Goal: Task Accomplishment & Management: Manage account settings

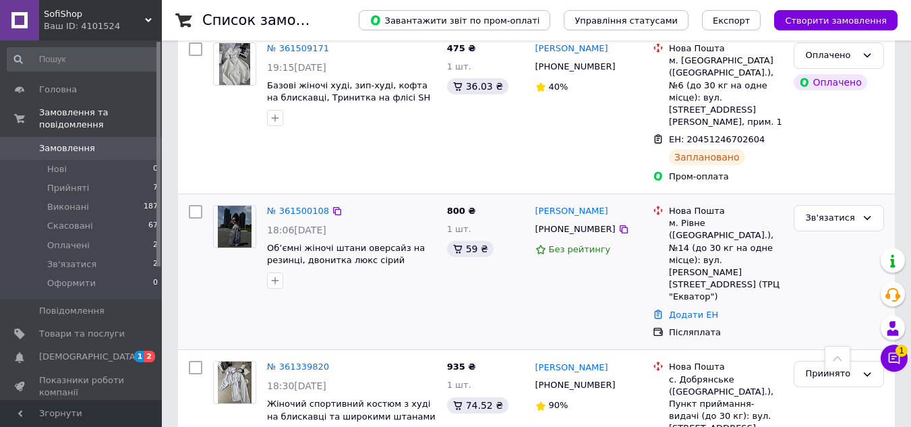
scroll to position [540, 0]
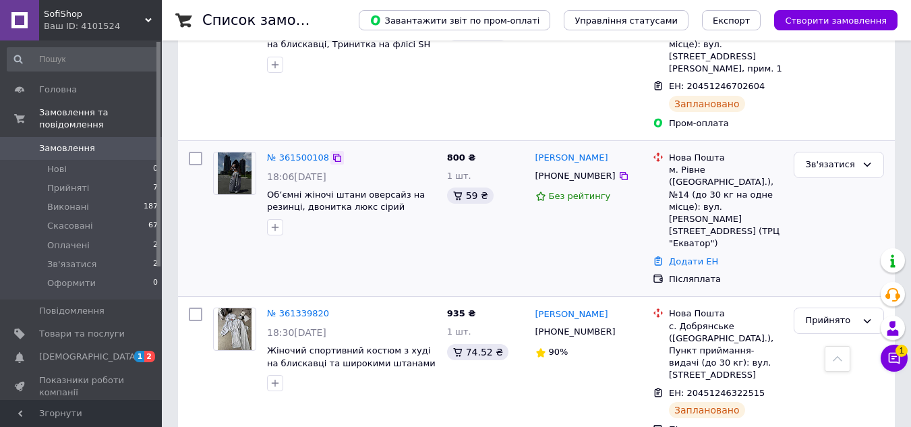
click at [332, 152] on icon at bounding box center [337, 157] width 11 height 11
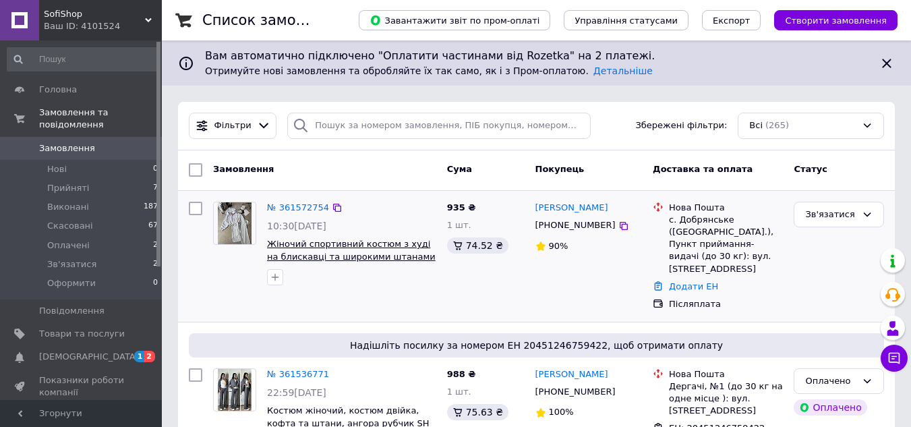
scroll to position [67, 0]
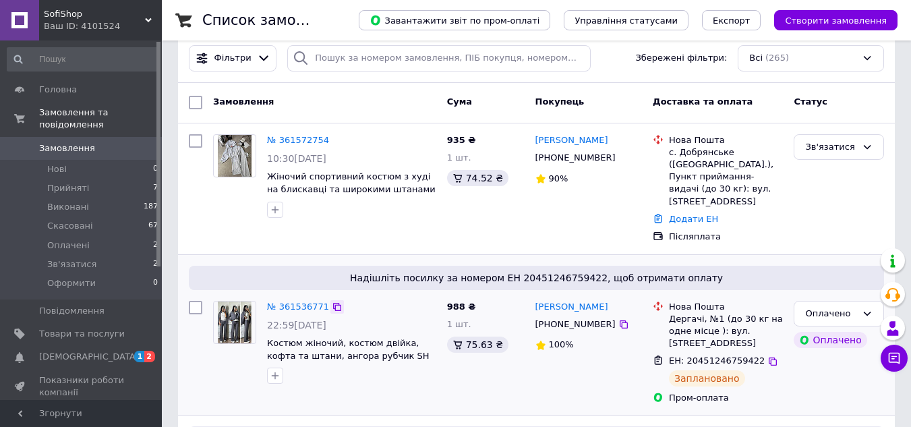
click at [333, 303] on icon at bounding box center [337, 307] width 8 height 8
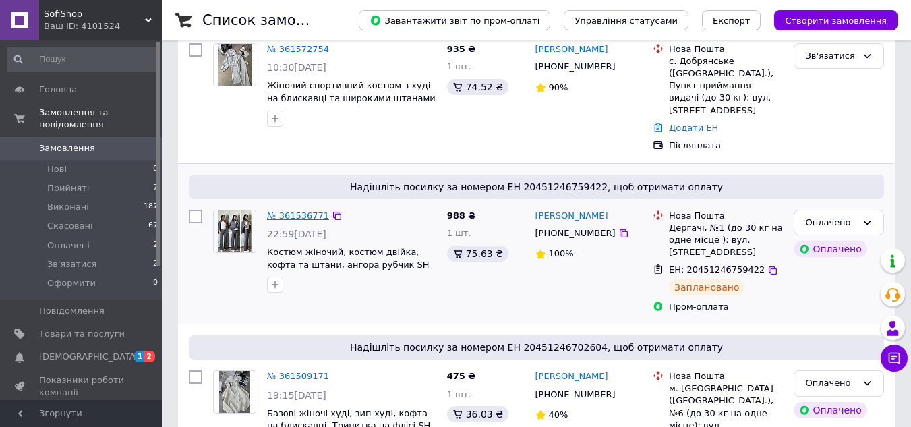
scroll to position [135, 0]
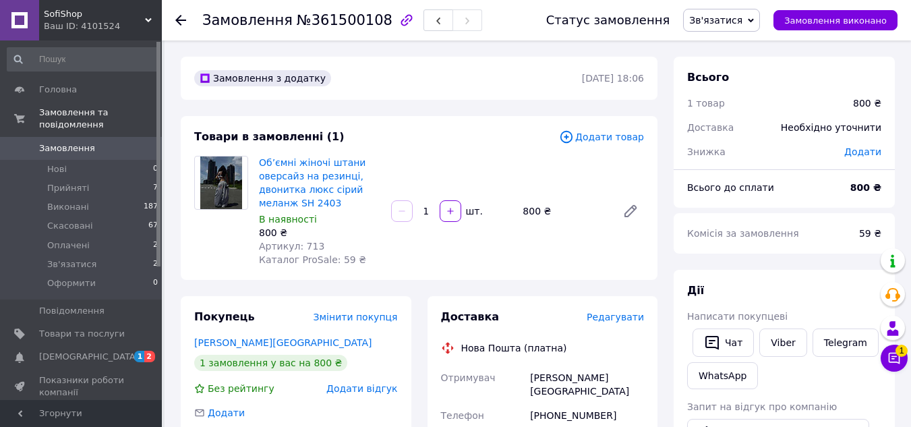
click at [604, 316] on span "Редагувати" at bounding box center [615, 317] width 57 height 11
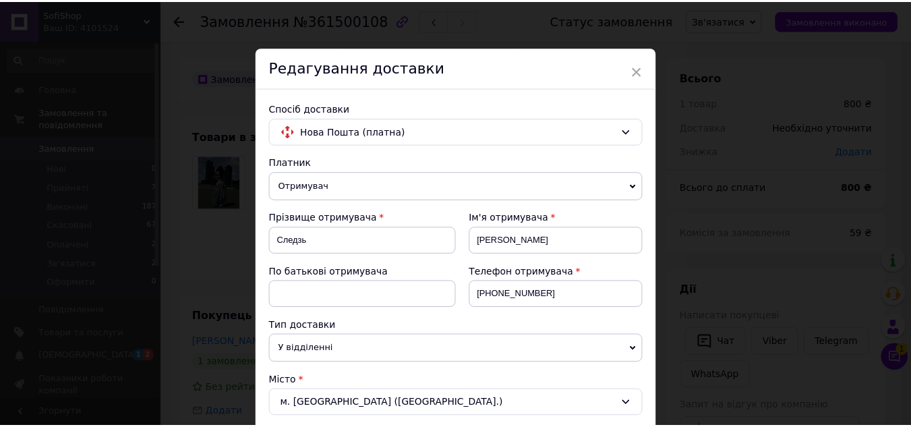
scroll to position [616, 0]
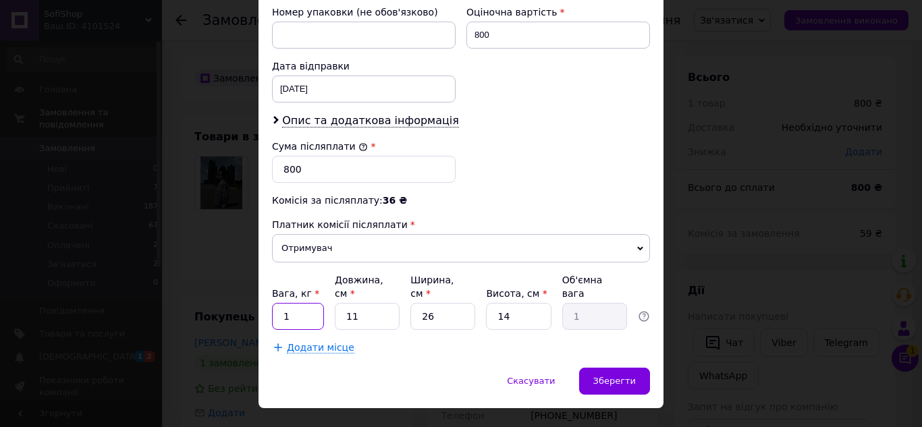
click at [305, 303] on input "1" at bounding box center [298, 316] width 52 height 27
type input "2"
click at [604, 376] on span "Зберегти" at bounding box center [614, 381] width 43 height 10
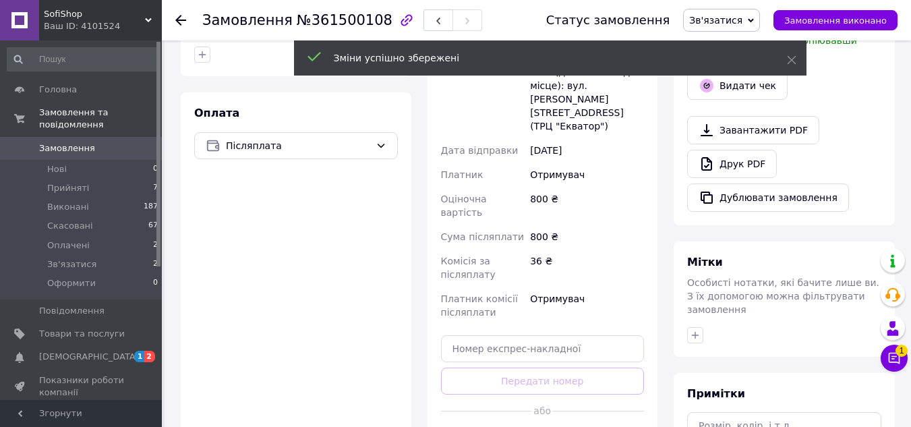
scroll to position [540, 0]
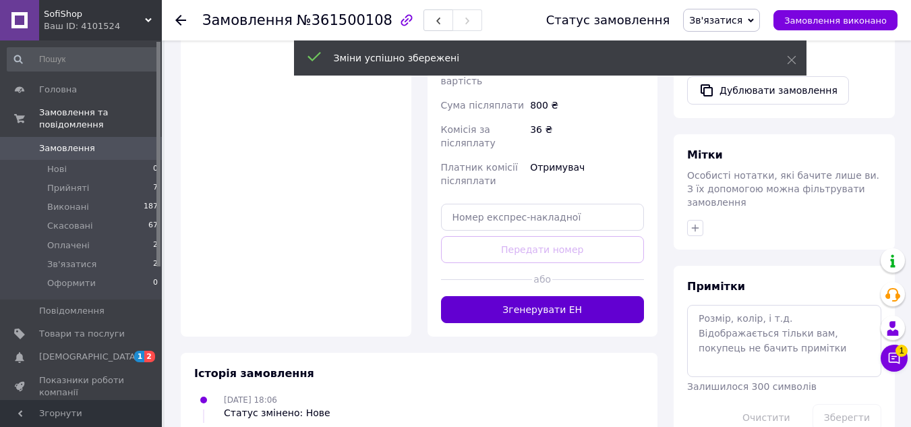
click at [540, 296] on button "Згенерувати ЕН" at bounding box center [543, 309] width 204 height 27
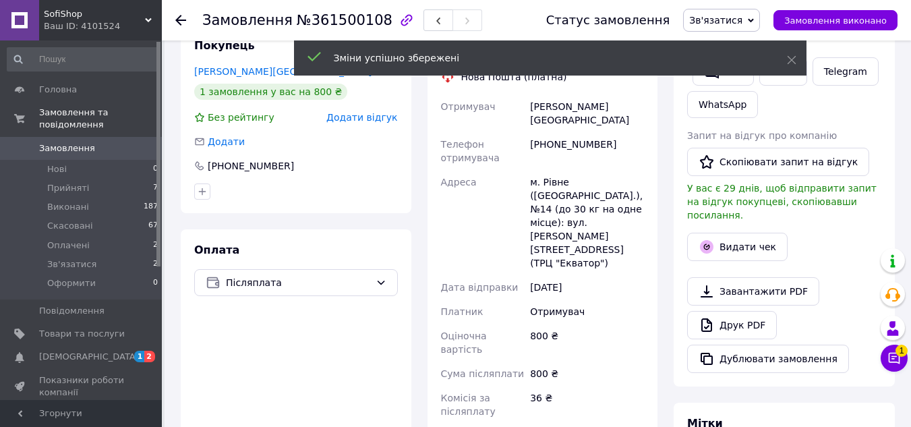
scroll to position [270, 0]
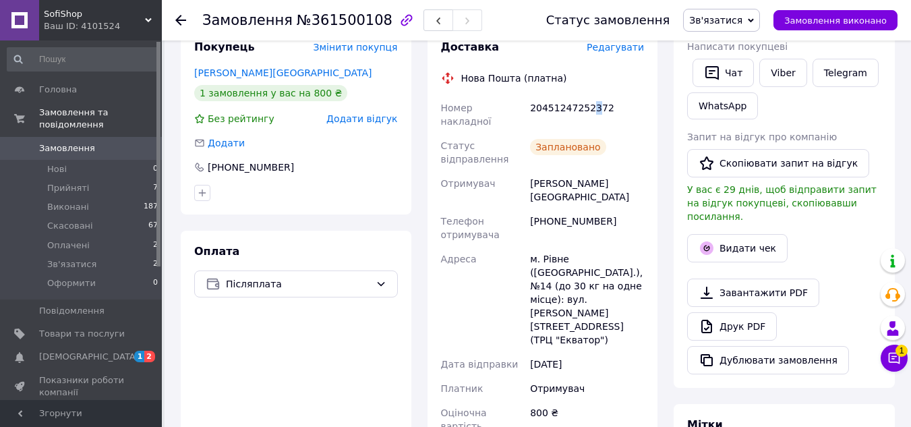
click at [588, 110] on div "20451247252372" at bounding box center [587, 115] width 119 height 38
copy div "20451247252372"
click at [774, 80] on link "Viber" at bounding box center [783, 73] width 47 height 28
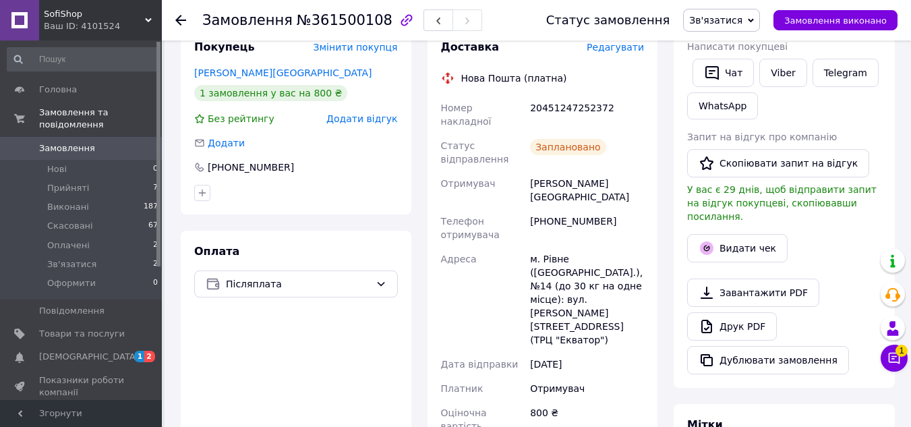
click at [552, 171] on div "Следзь Софія" at bounding box center [587, 190] width 119 height 38
copy div "Следзь Софія"
click at [582, 98] on div "20451247252372" at bounding box center [587, 115] width 119 height 38
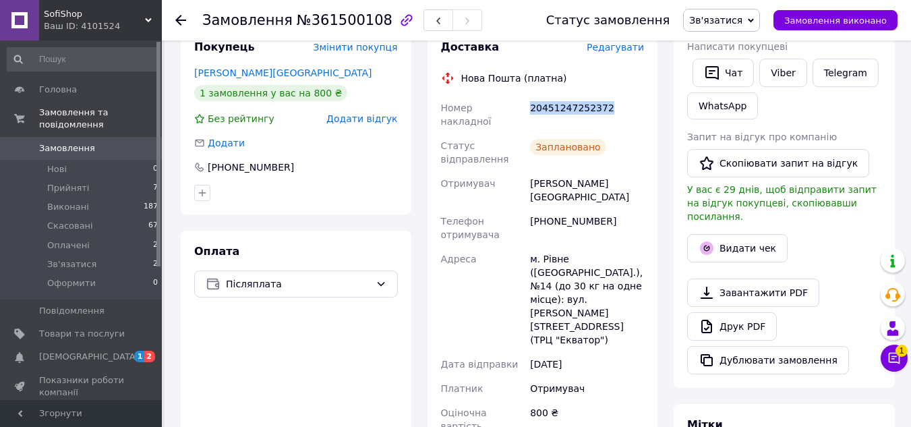
click at [582, 98] on div "20451247252372" at bounding box center [587, 115] width 119 height 38
copy div "20451247252372"
click at [739, 12] on span "Зв'язатися" at bounding box center [721, 20] width 77 height 23
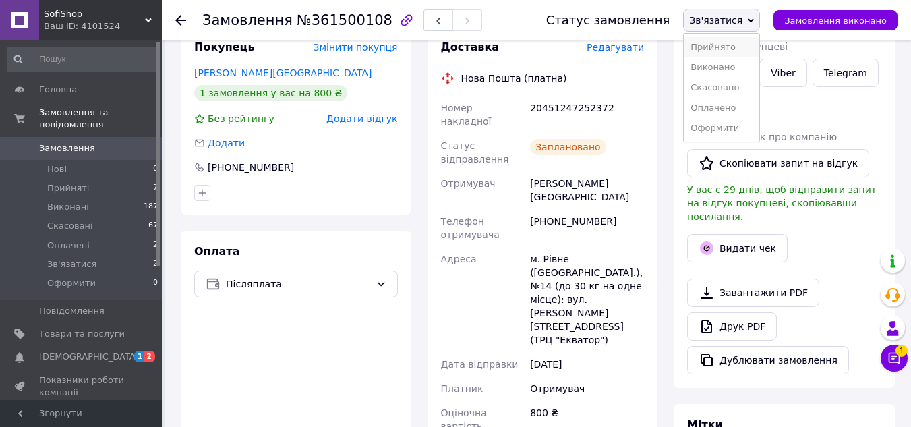
click at [729, 43] on li "Прийнято" at bounding box center [722, 47] width 76 height 20
click at [879, 366] on div "Дії Написати покупцеві   Чат Viber Telegram WhatsApp Запит на відгук про компан…" at bounding box center [784, 194] width 221 height 388
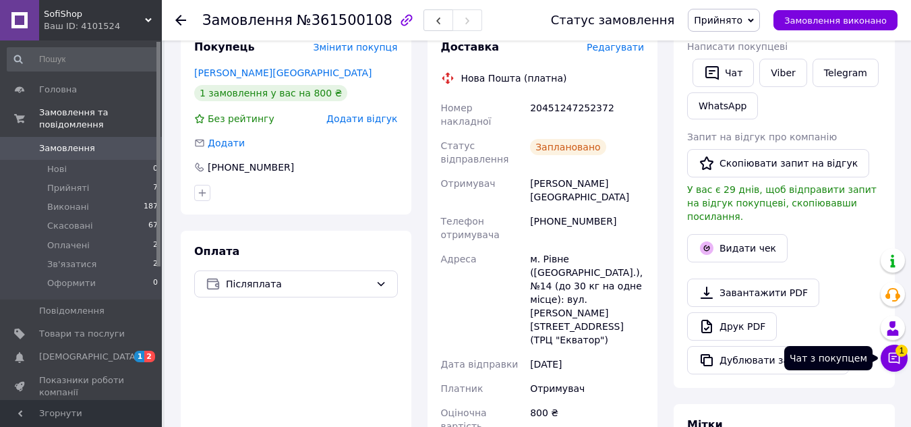
click at [891, 361] on icon at bounding box center [894, 357] width 13 height 13
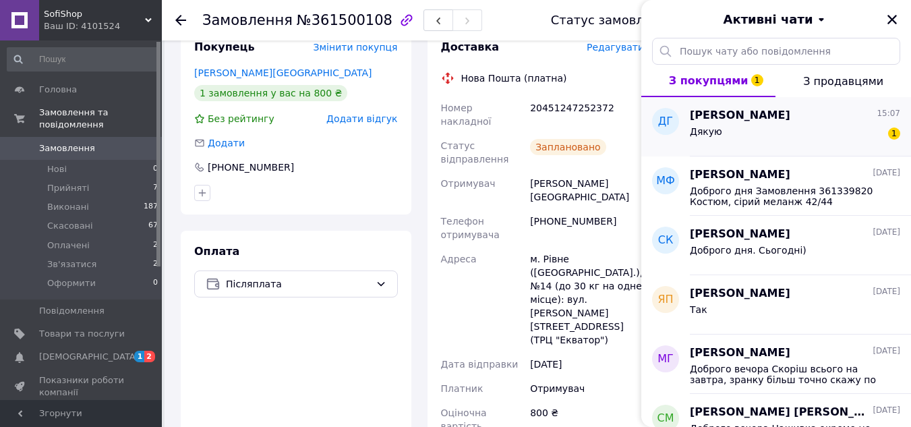
click at [781, 142] on div "Дякую 1" at bounding box center [795, 134] width 210 height 22
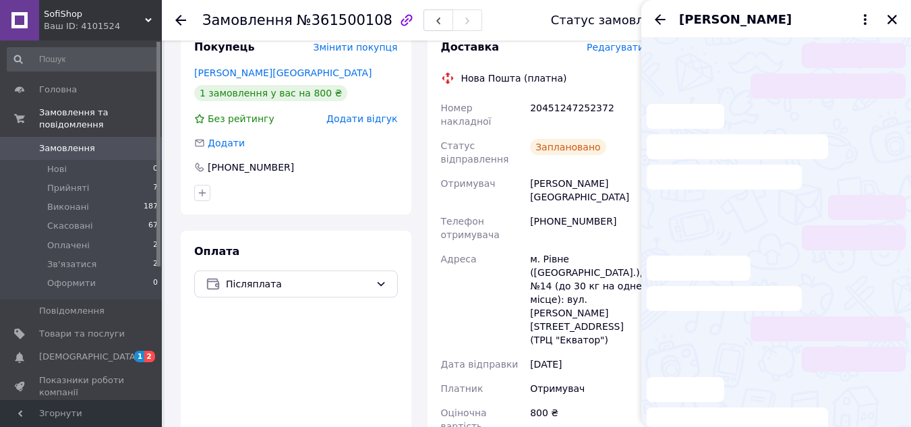
scroll to position [20, 0]
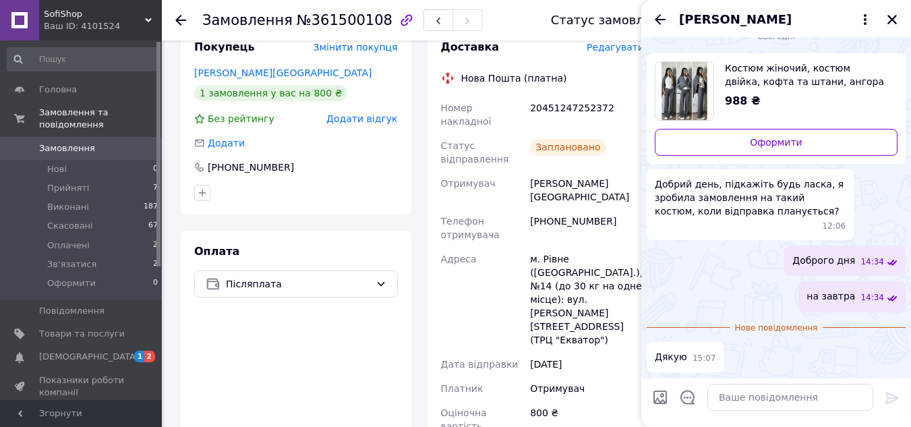
click at [895, 22] on icon "Закрити" at bounding box center [892, 19] width 9 height 9
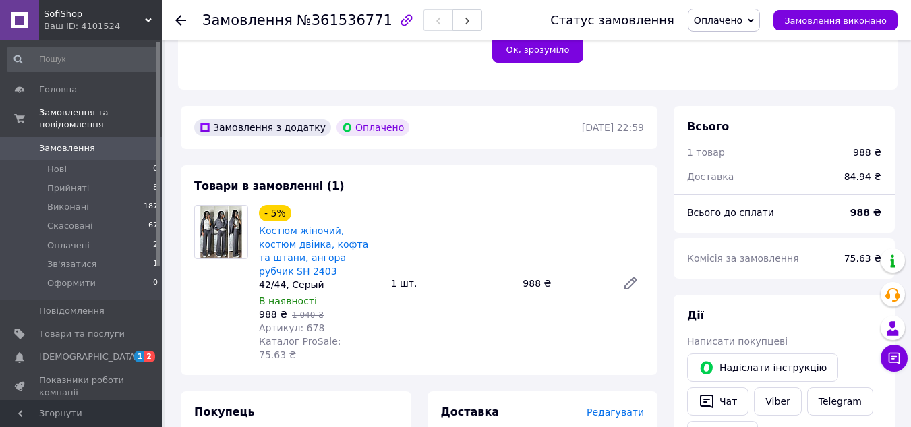
scroll to position [405, 0]
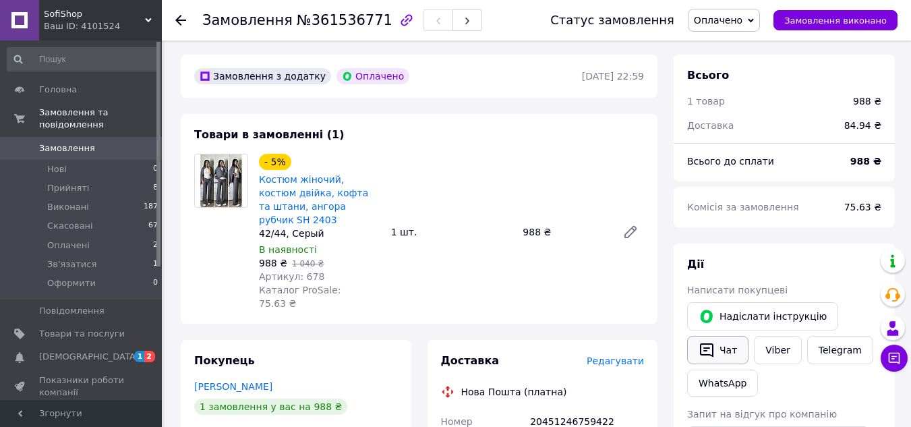
click at [720, 338] on button "Чат" at bounding box center [717, 350] width 61 height 28
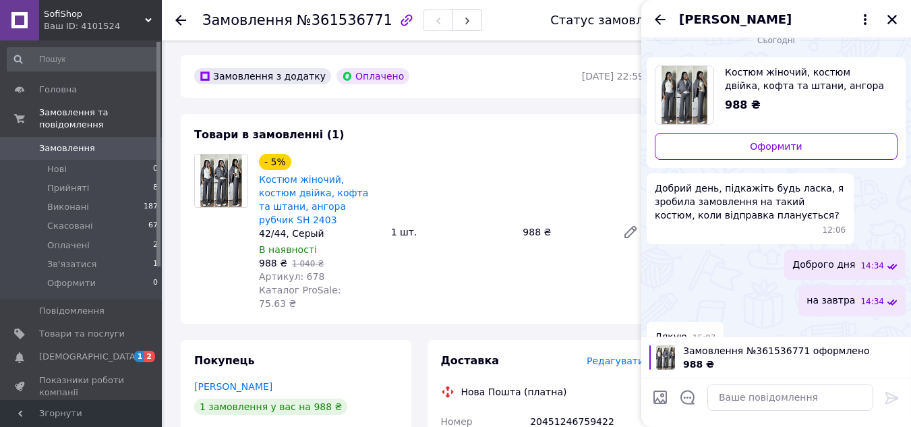
scroll to position [2, 0]
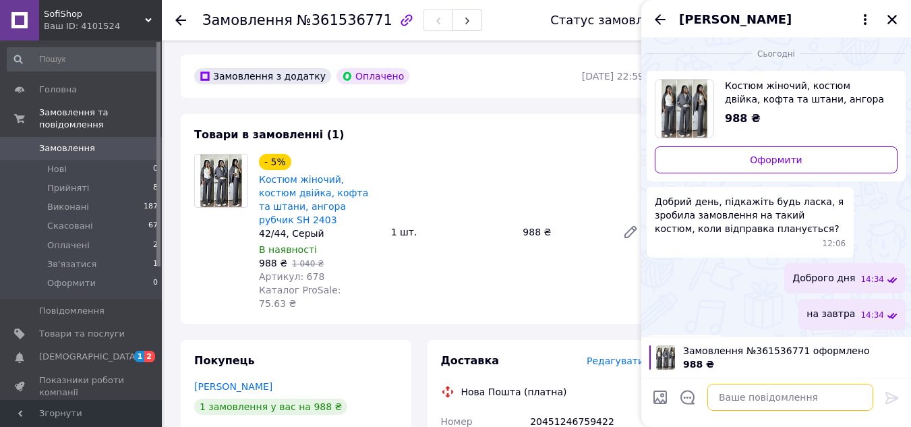
click at [741, 405] on textarea at bounding box center [791, 397] width 166 height 27
drag, startPoint x: 766, startPoint y: 403, endPoint x: 640, endPoint y: 398, distance: 126.9
click at [640, 398] on body "SofiShop Ваш ID: 4101524 Сайт SofiShop Кабінет покупця Перевірити стан системи …" at bounding box center [455, 304] width 911 height 1418
paste textarea "риносимо вибачення за незручності 🙏 Переглянули залишки цієї моделі – на жаль, …"
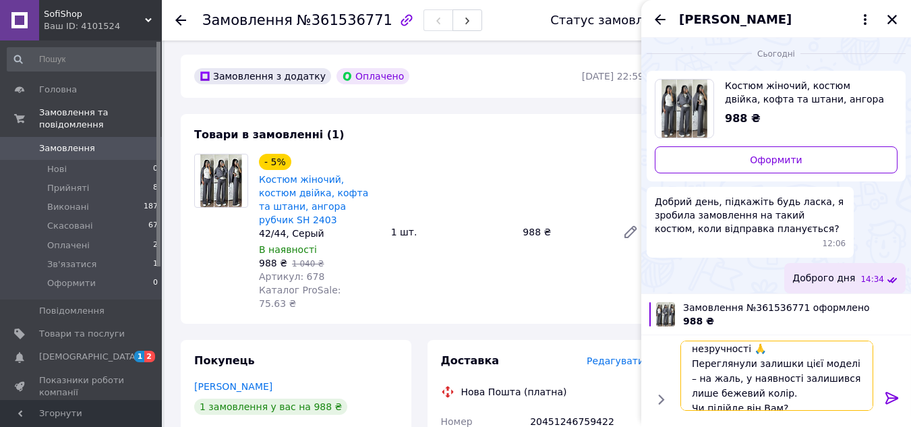
scroll to position [31, 0]
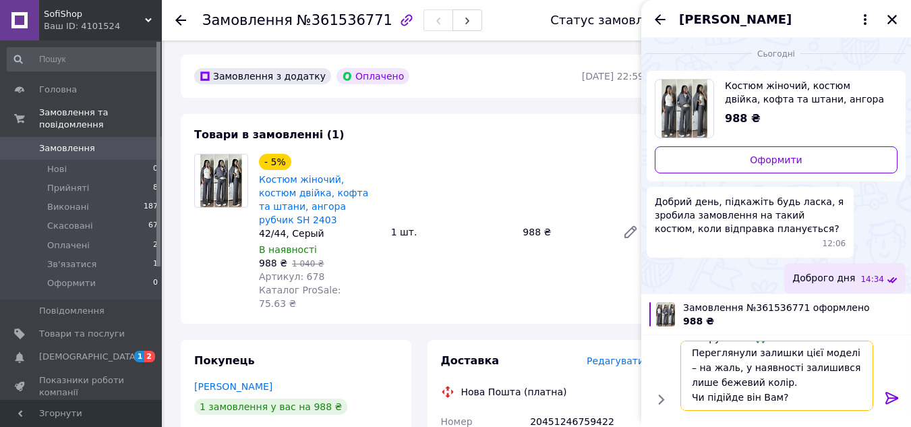
type textarea "Приносимо вибачення за незручності 🙏 Переглянули залишки цієї моделі – на жаль,…"
drag, startPoint x: 894, startPoint y: 397, endPoint x: 884, endPoint y: 374, distance: 25.4
click at [894, 398] on icon at bounding box center [892, 398] width 13 height 12
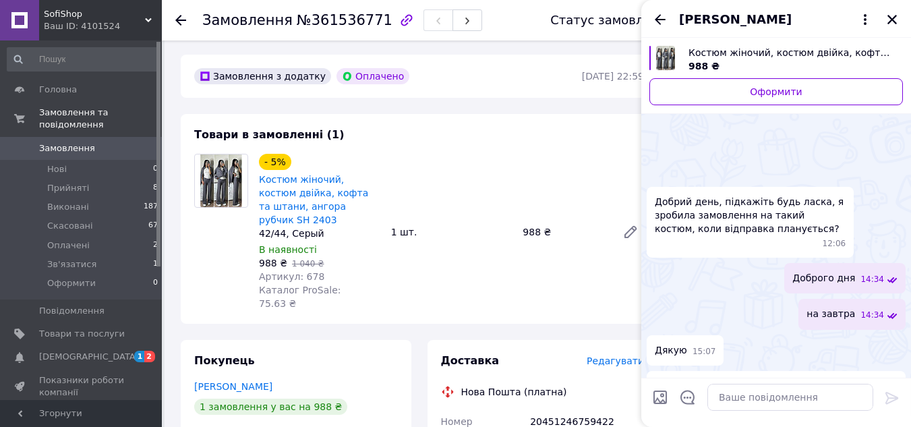
scroll to position [303, 0]
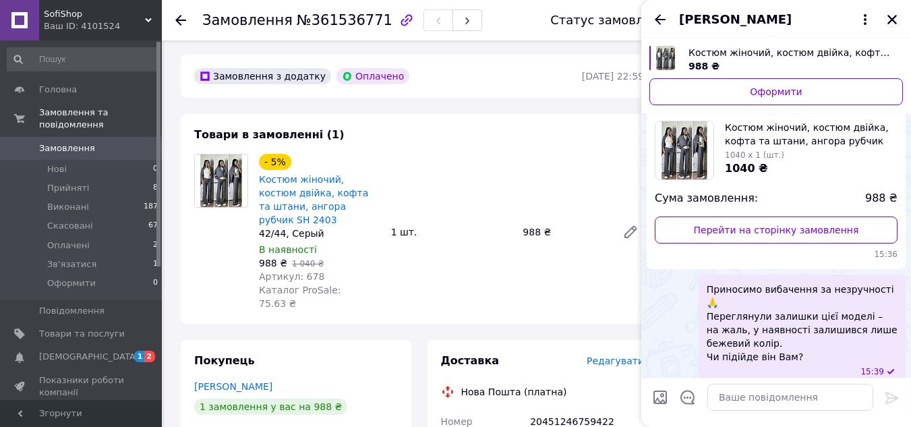
click at [895, 22] on icon "Закрити" at bounding box center [892, 19] width 9 height 9
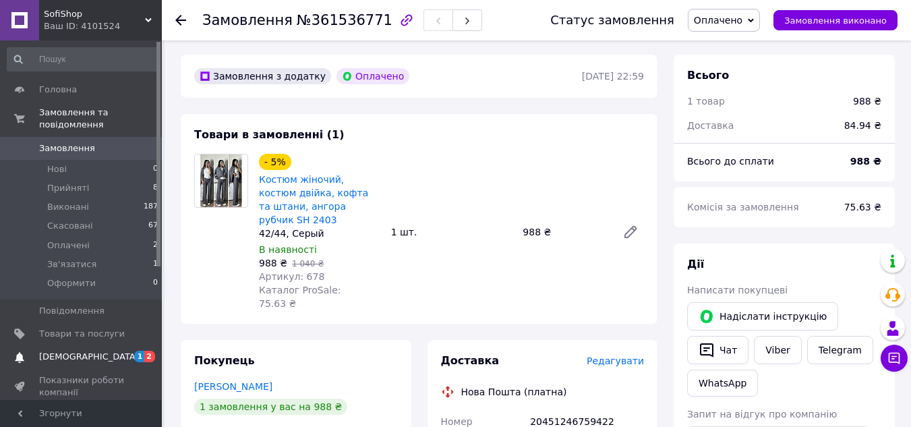
click at [106, 351] on span "[DEMOGRAPHIC_DATA]" at bounding box center [82, 357] width 86 height 12
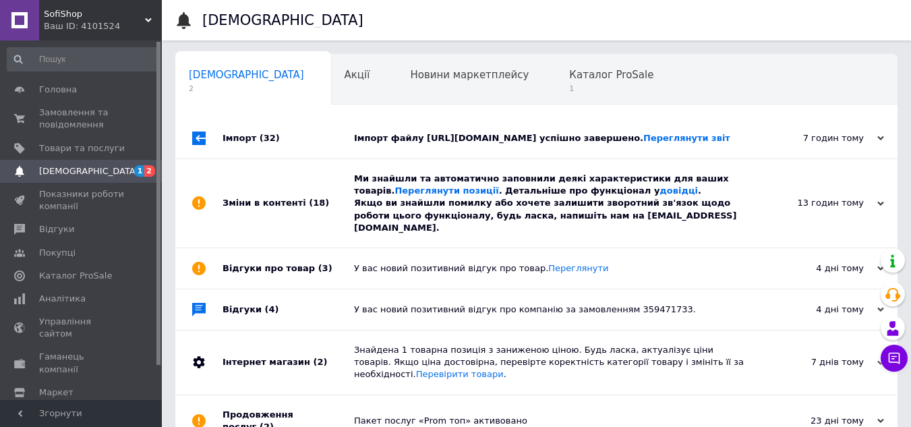
click at [323, 248] on div "Зміни в контенті (18)" at bounding box center [289, 203] width 132 height 88
click at [320, 156] on div "Імпорт (32)" at bounding box center [289, 138] width 132 height 40
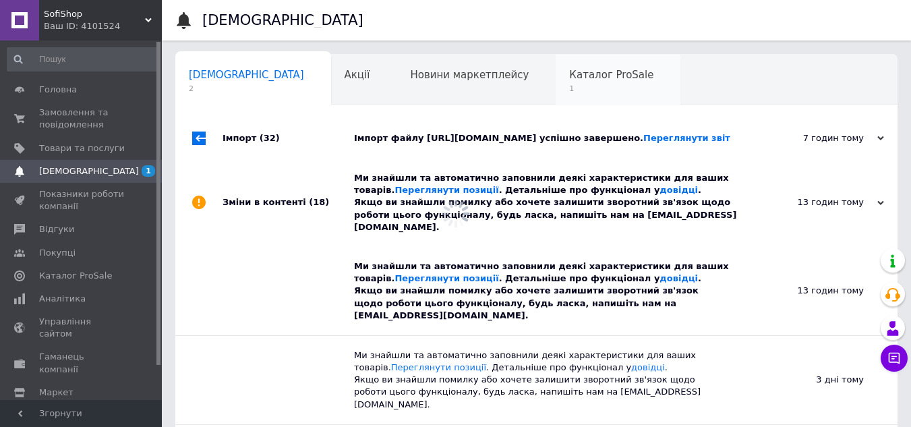
click at [556, 82] on div "Каталог ProSale 1" at bounding box center [618, 80] width 125 height 51
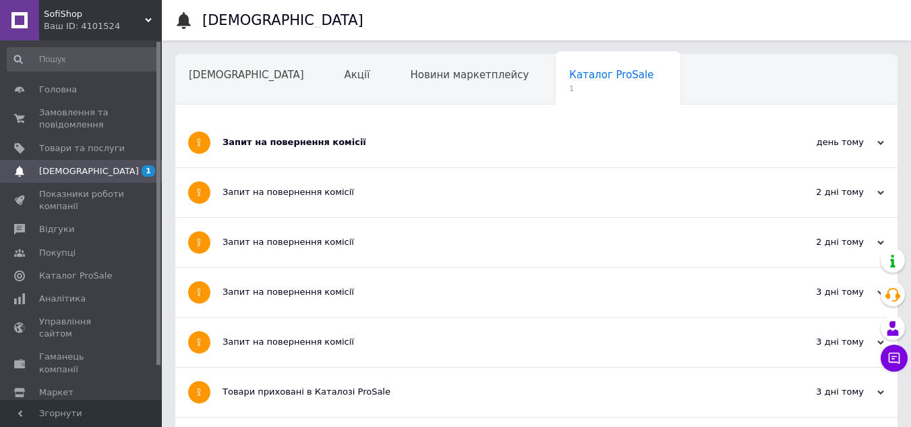
drag, startPoint x: 55, startPoint y: 128, endPoint x: 94, endPoint y: 68, distance: 71.3
click at [55, 128] on span "Замовлення та повідомлення" at bounding box center [82, 119] width 86 height 24
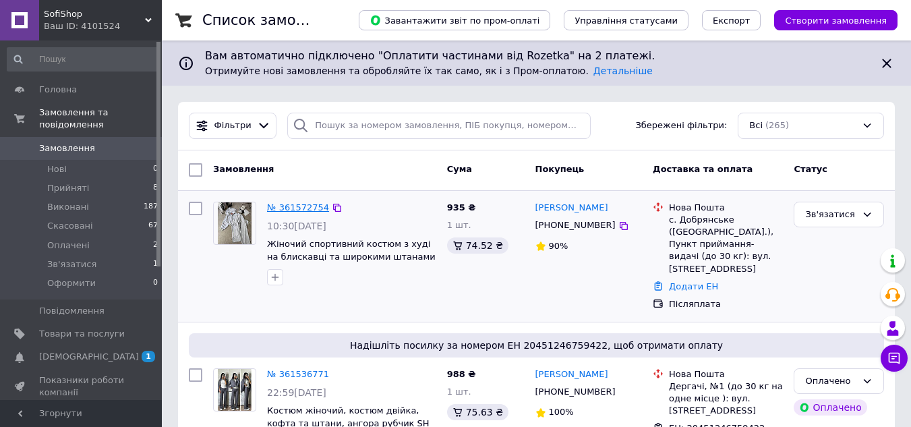
click at [317, 206] on link "№ 361572754" at bounding box center [298, 207] width 62 height 10
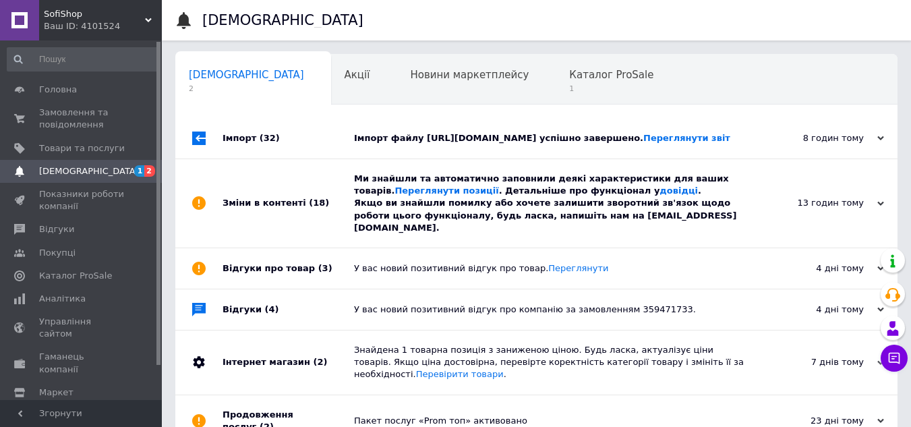
click at [302, 248] on div "Зміни в контенті (18)" at bounding box center [289, 203] width 132 height 88
click at [291, 133] on div "Імпорт (32)" at bounding box center [289, 138] width 132 height 40
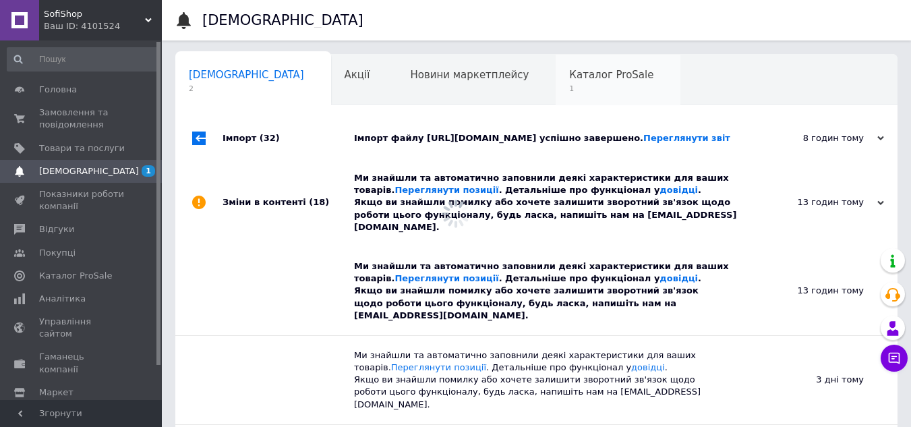
click at [569, 81] on span "Каталог ProSale" at bounding box center [611, 75] width 84 height 12
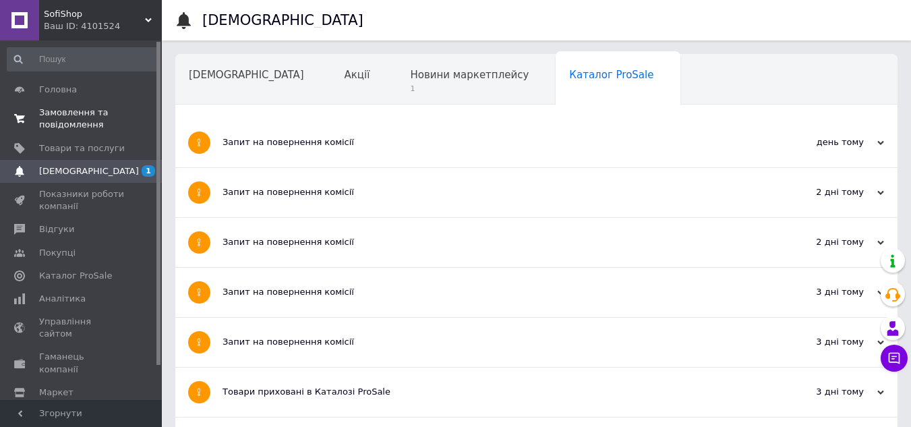
click at [51, 113] on span "Замовлення та повідомлення" at bounding box center [82, 119] width 86 height 24
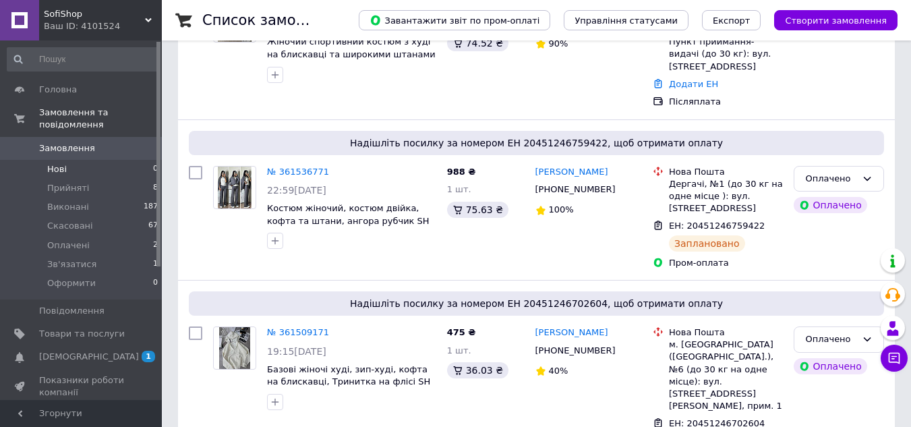
click at [66, 160] on li "Нові 0" at bounding box center [83, 169] width 166 height 19
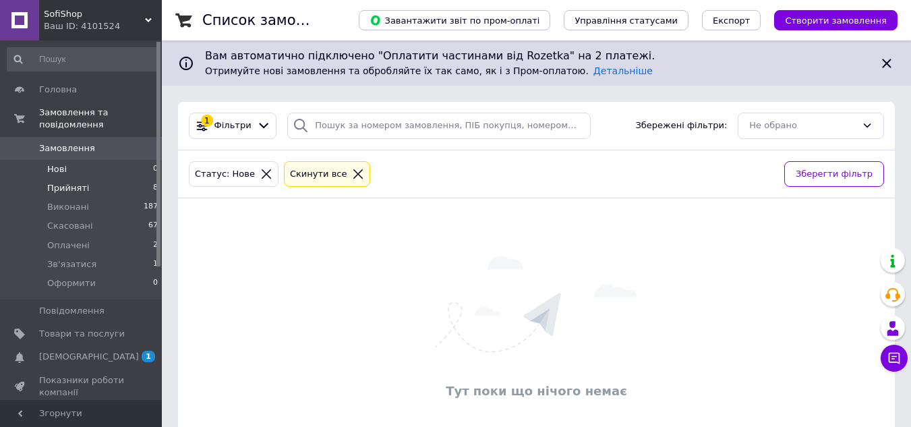
click at [65, 182] on span "Прийняті" at bounding box center [68, 188] width 42 height 12
